Goal: Check status: Verify the current state of an ongoing process or item

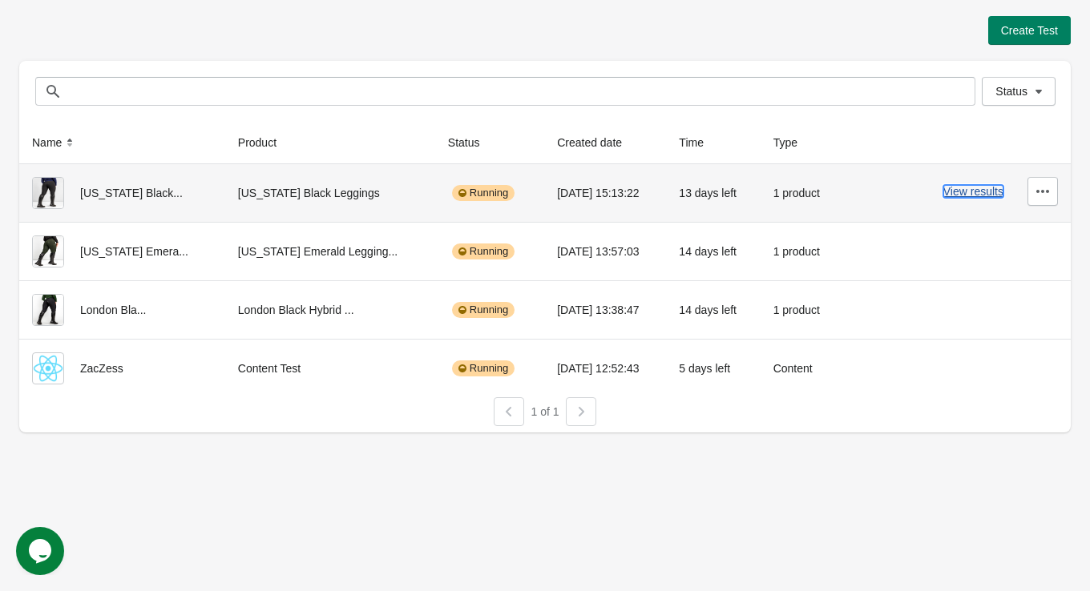
click at [973, 192] on button "View results" at bounding box center [973, 191] width 60 height 13
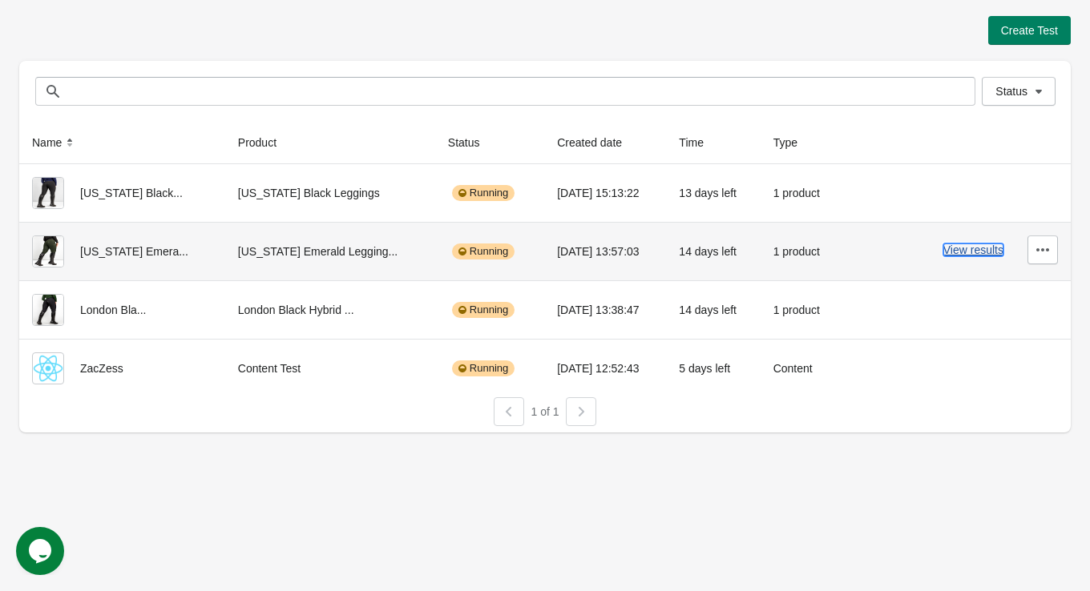
click at [982, 248] on button "View results" at bounding box center [973, 250] width 60 height 13
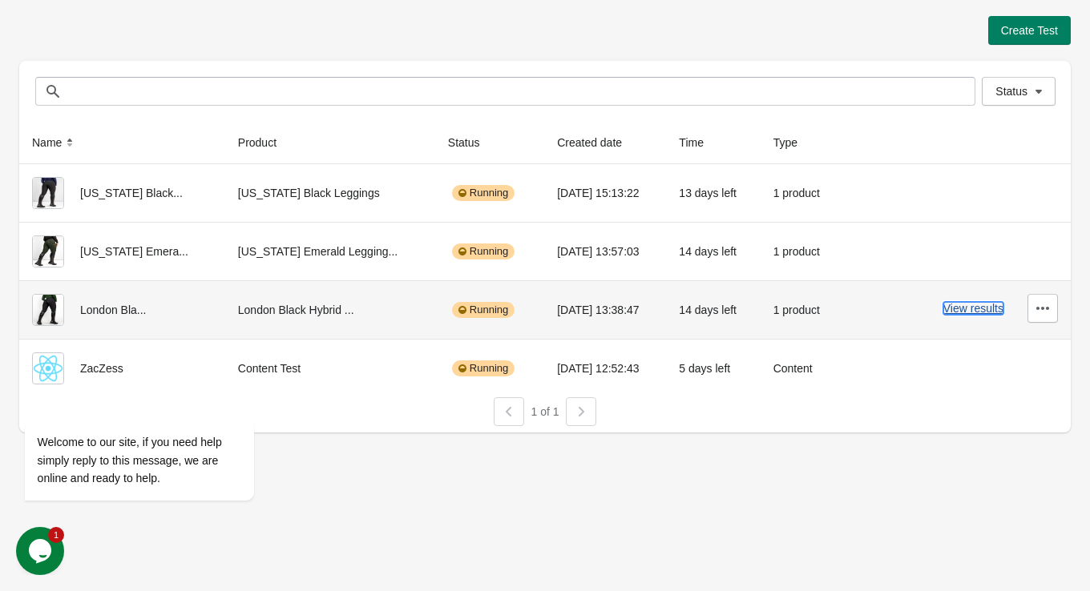
click at [972, 302] on button "View results" at bounding box center [973, 308] width 60 height 13
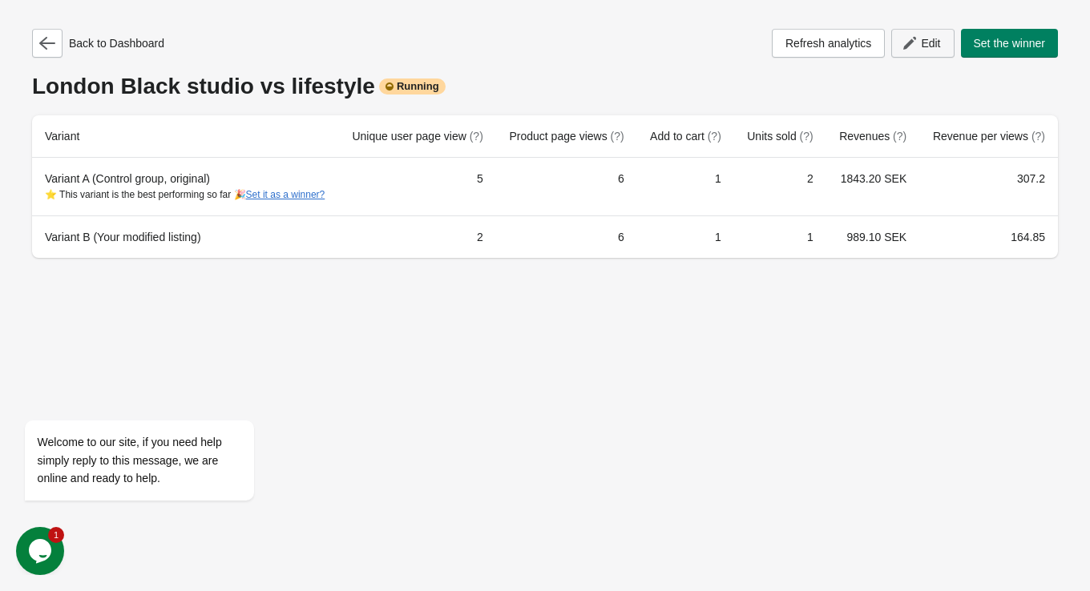
click at [922, 37] on span "Edit" at bounding box center [930, 43] width 19 height 13
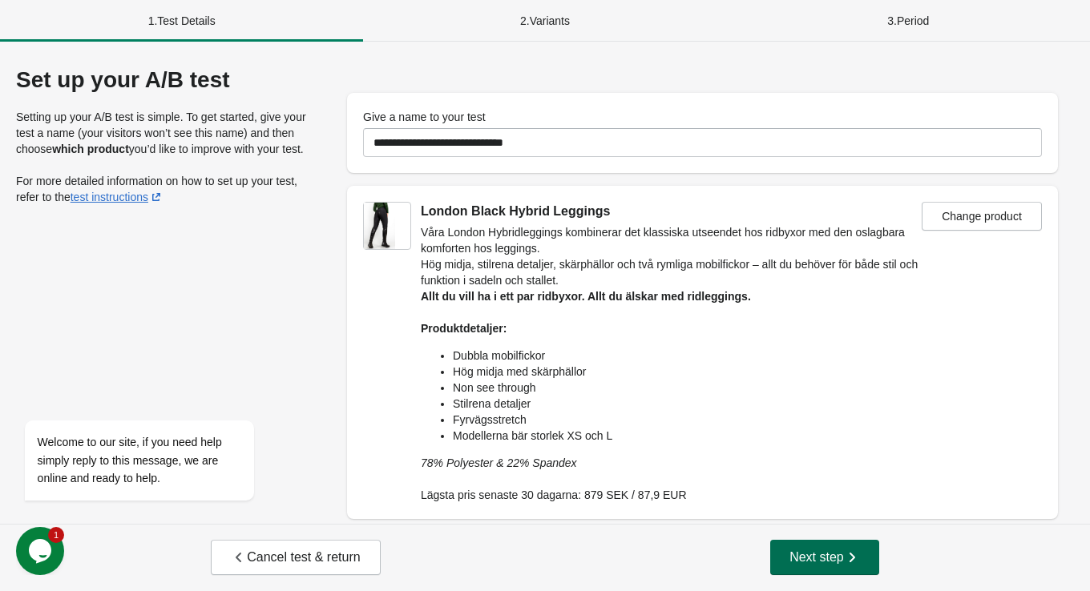
click at [823, 559] on span "Next step" at bounding box center [824, 558] width 71 height 16
